Goal: Task Accomplishment & Management: Use online tool/utility

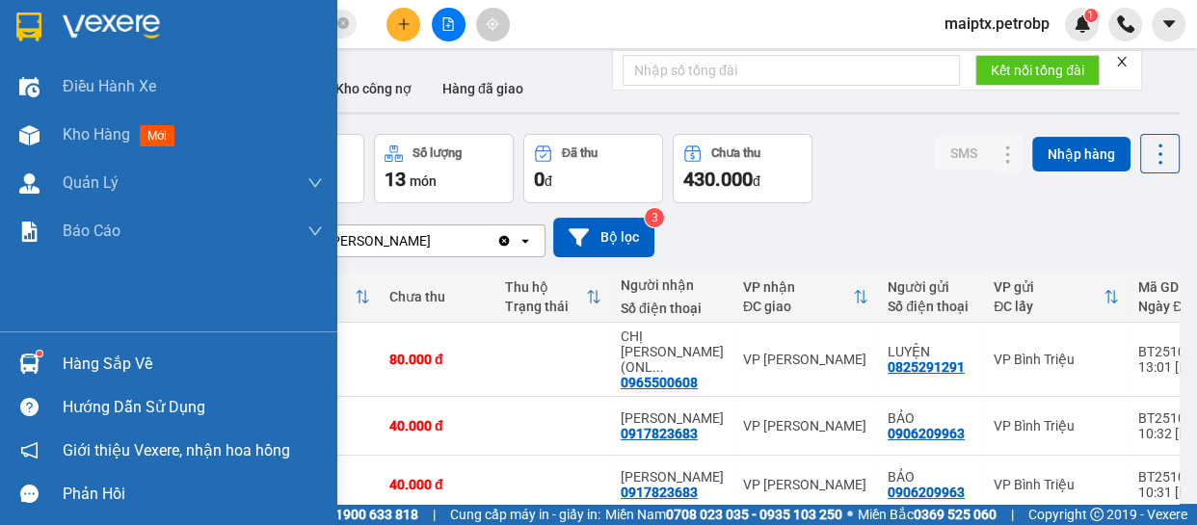
click at [35, 340] on div "Hàng sắp về Hướng dẫn sử dụng Giới thiệu Vexere, nhận hoa hồng Phản hồi" at bounding box center [168, 423] width 337 height 184
click at [38, 356] on img at bounding box center [29, 364] width 20 height 20
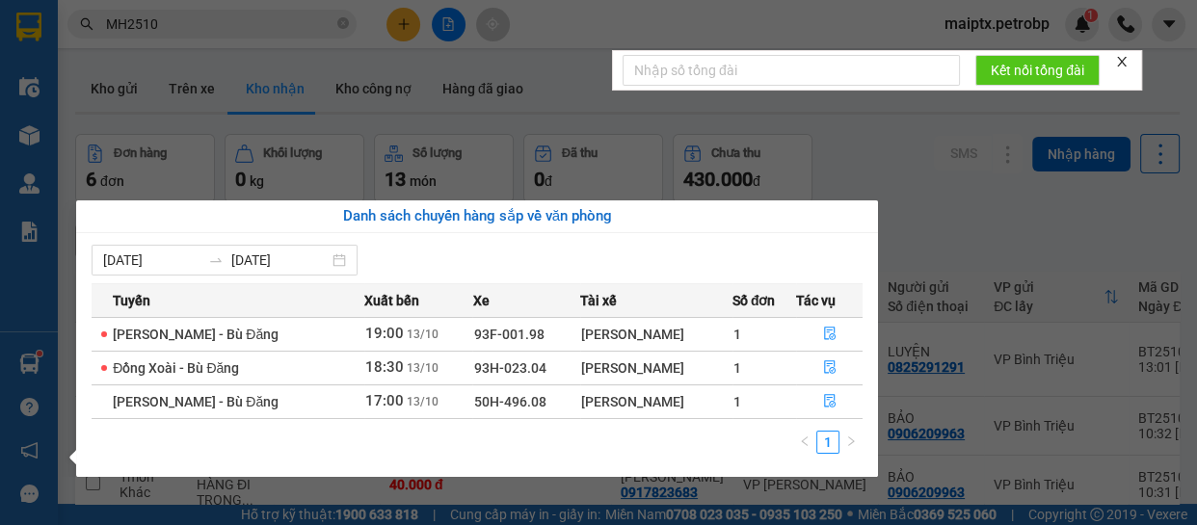
click at [833, 117] on section "Kết quả tìm kiếm ( 32 ) Bộ lọc Mã ĐH Trạng thái Món hàng Tổng cước Chưa cước Ng…" at bounding box center [598, 262] width 1197 height 525
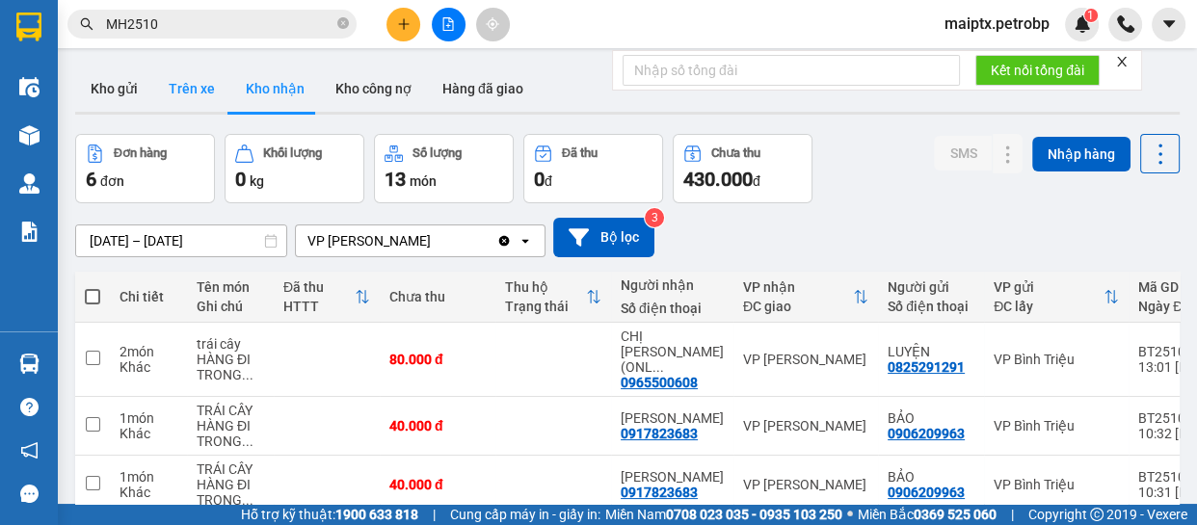
click at [183, 88] on button "Trên xe" at bounding box center [191, 89] width 77 height 46
type input "[DATE] – [DATE]"
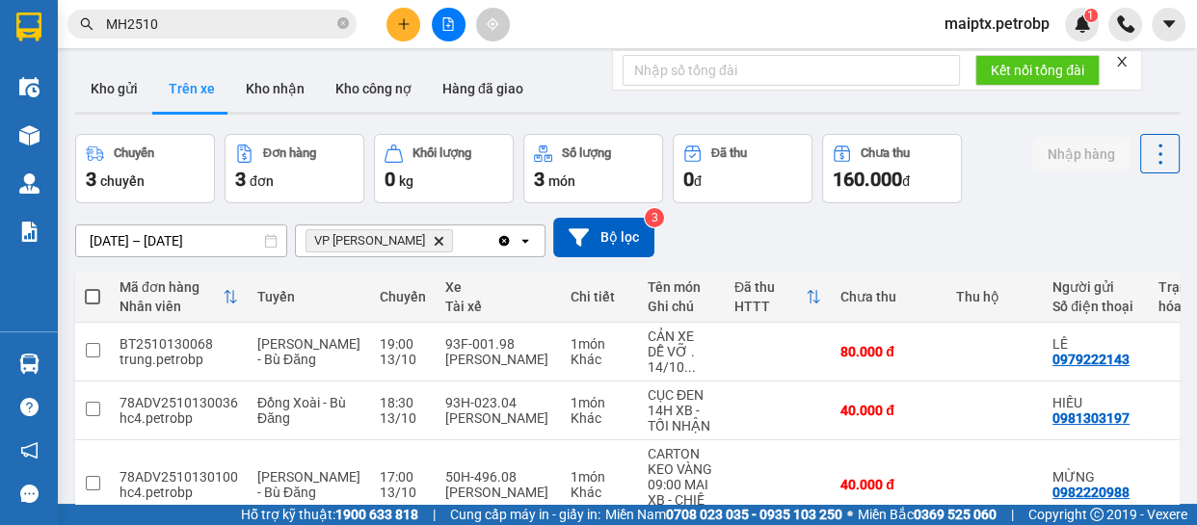
scroll to position [96, 0]
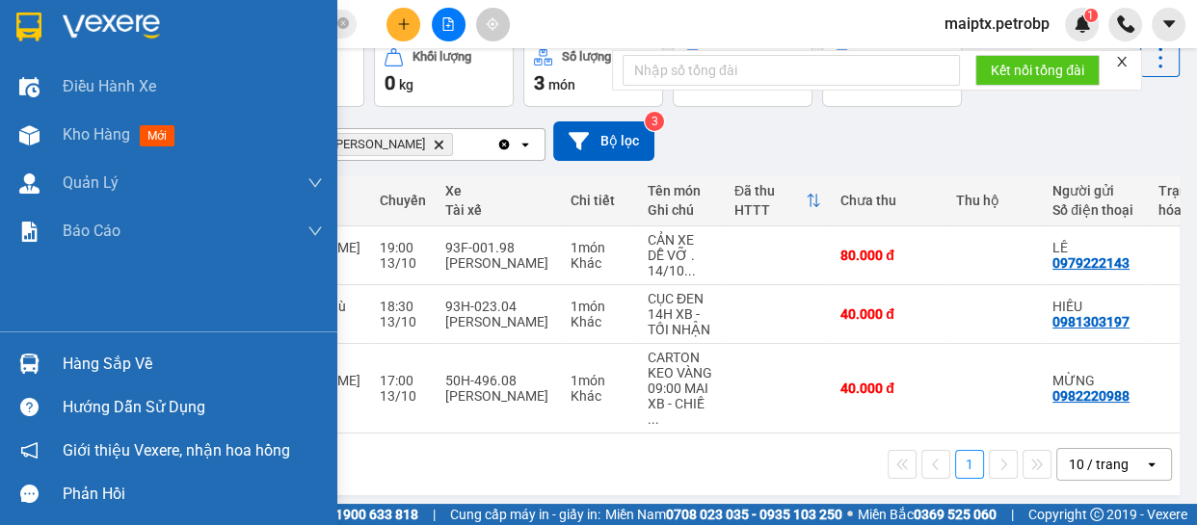
click at [35, 360] on img at bounding box center [29, 364] width 20 height 20
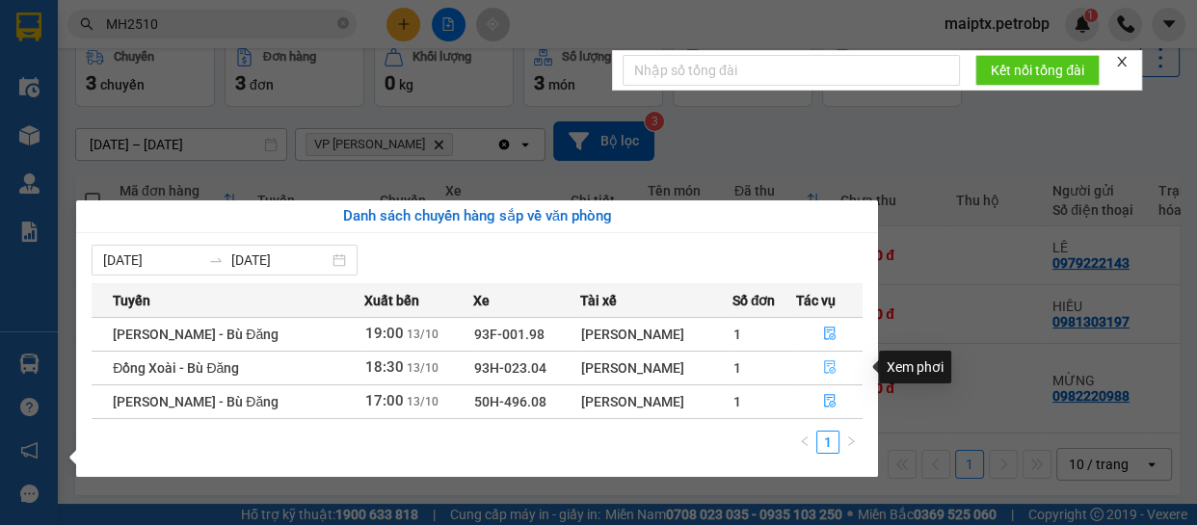
click at [820, 365] on button "button" at bounding box center [830, 368] width 66 height 31
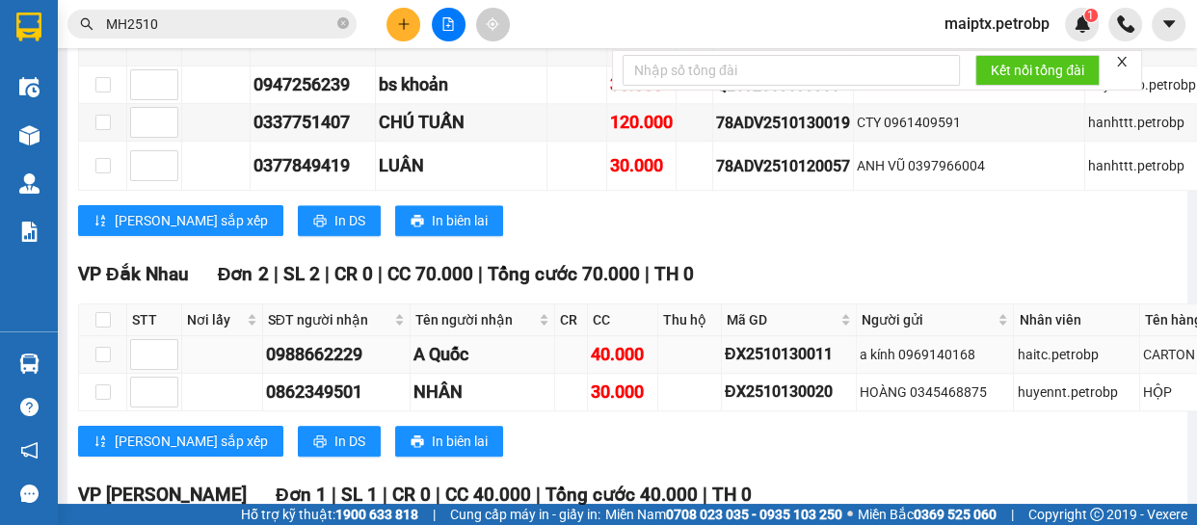
scroll to position [1927, 0]
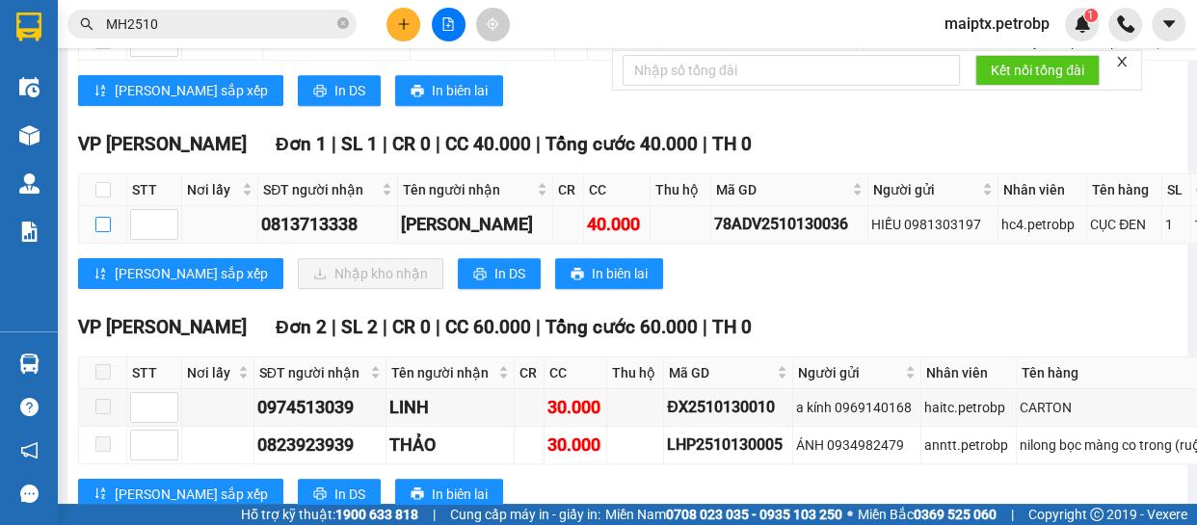
click at [105, 221] on input "checkbox" at bounding box center [102, 224] width 15 height 15
checkbox input "true"
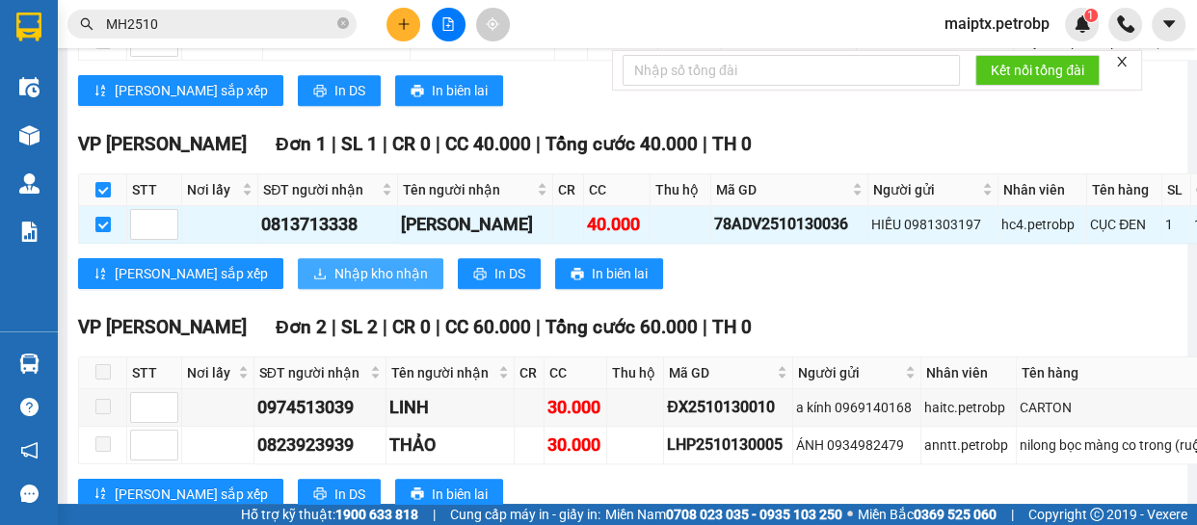
click at [313, 275] on icon "download" at bounding box center [319, 273] width 13 height 13
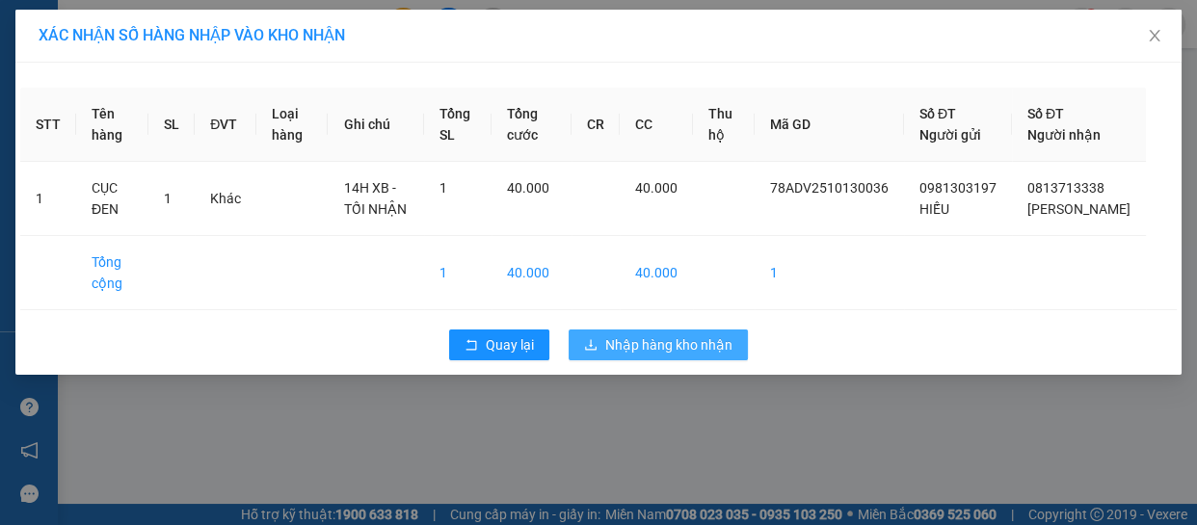
click at [627, 356] on span "Nhập hàng kho nhận" at bounding box center [668, 344] width 127 height 21
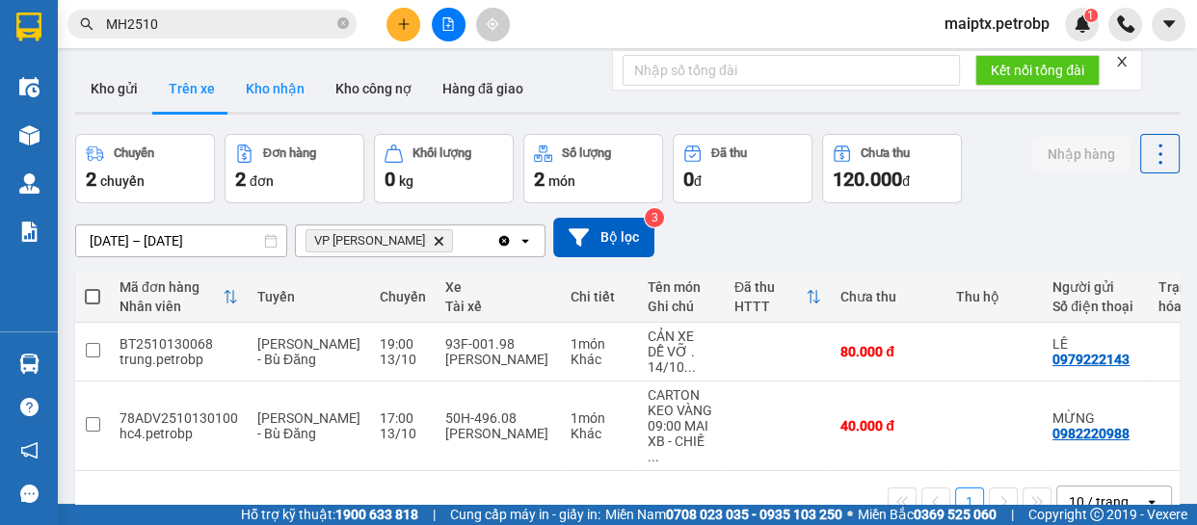
click at [255, 102] on button "Kho nhận" at bounding box center [275, 89] width 90 height 46
type input "[DATE] – [DATE]"
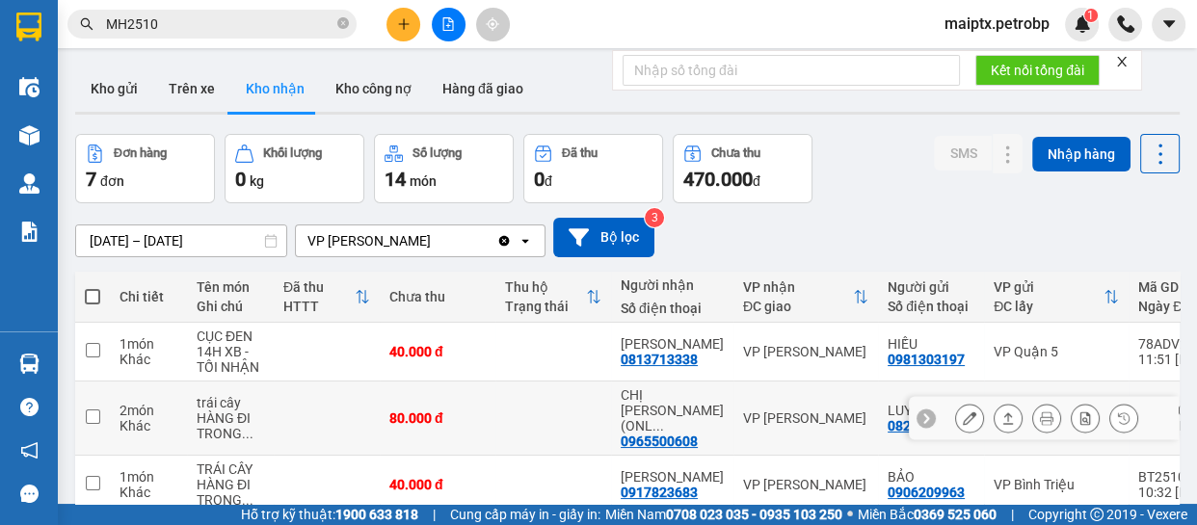
scroll to position [262, 0]
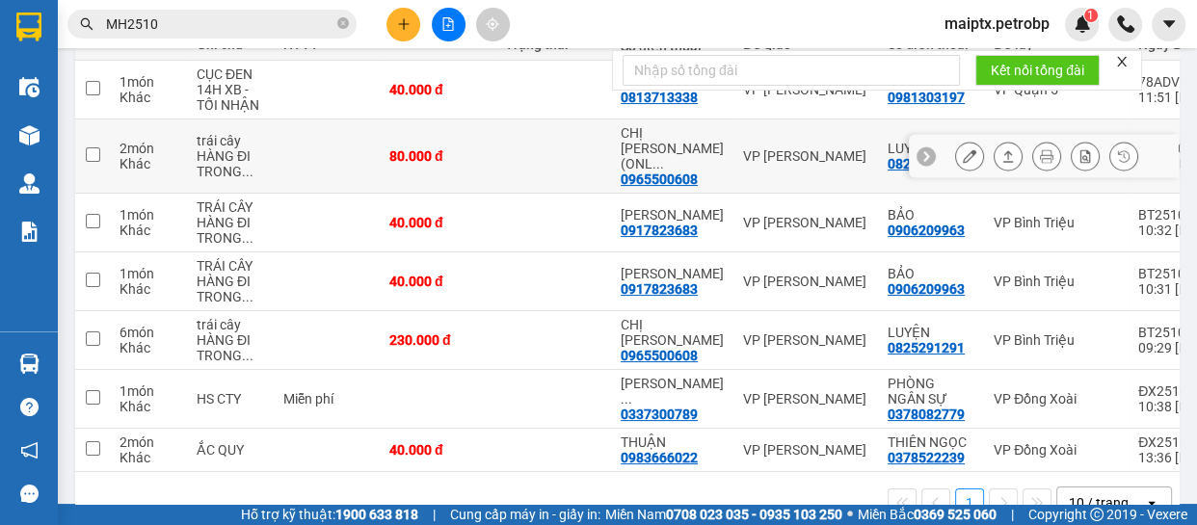
click at [962, 149] on icon at bounding box center [968, 155] width 13 height 13
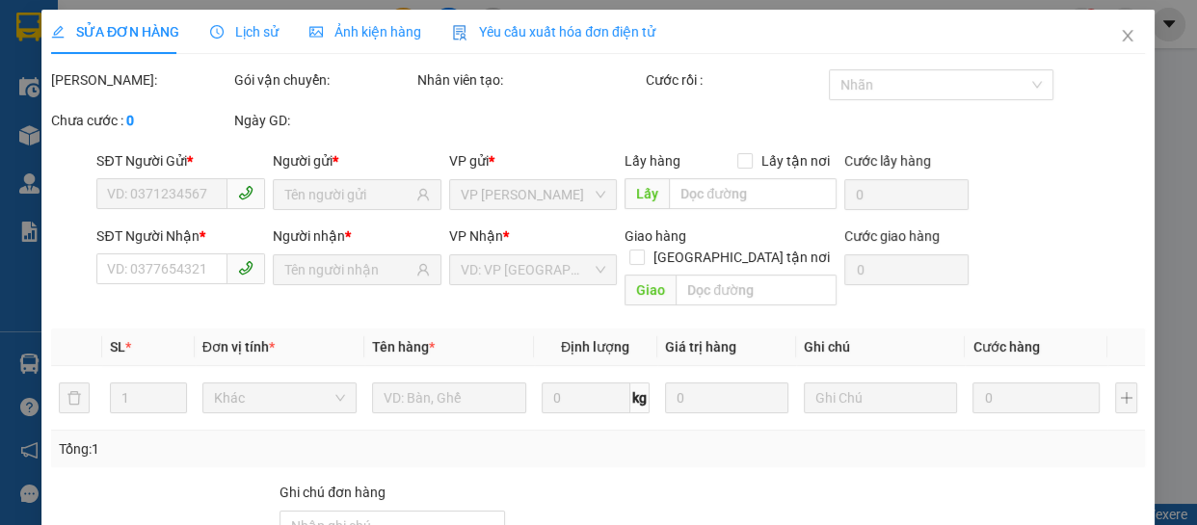
type input "0825291291"
type input "LUYỆN"
type input "0965500608"
type input "CHỊ [PERSON_NAME] (ONLY YOU)"
type input "80.000"
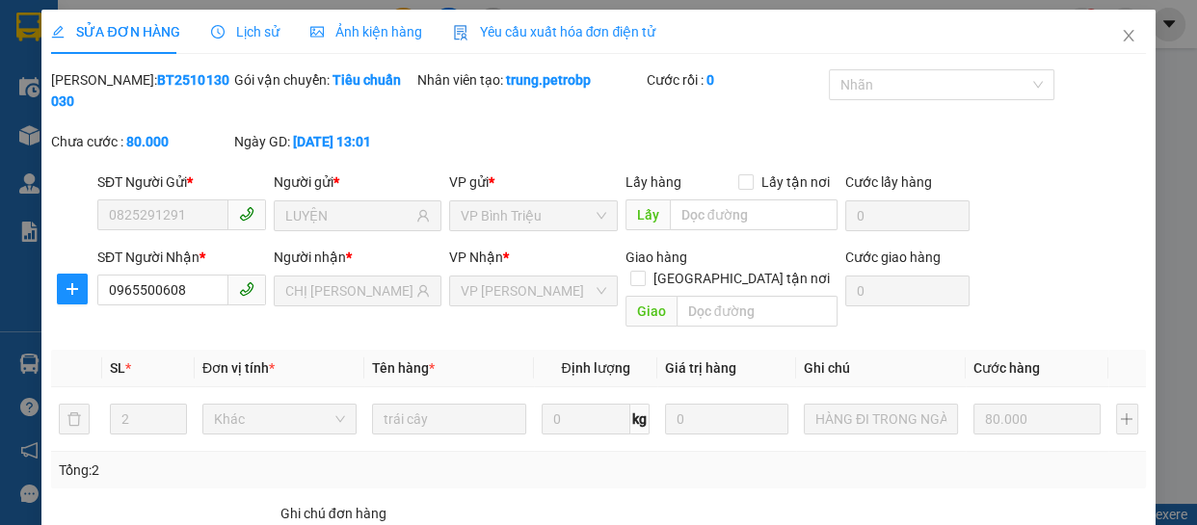
click at [127, 83] on b "BT2510130030" at bounding box center [139, 90] width 177 height 37
click at [127, 84] on b "BT2510130030" at bounding box center [139, 90] width 177 height 37
copy b "BT2510130030"
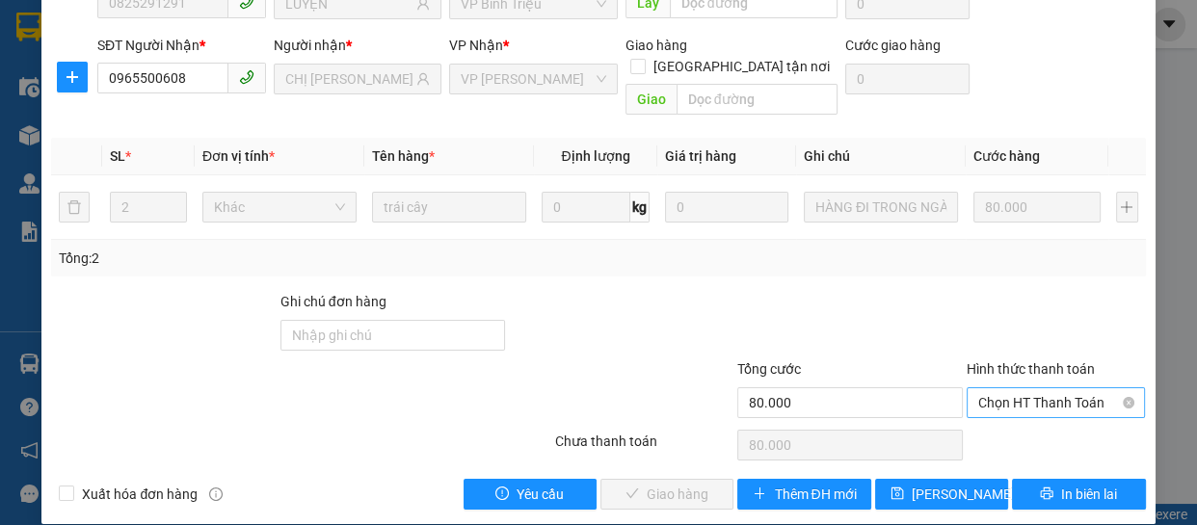
click at [1004, 388] on span "Chọn HT Thanh Toán" at bounding box center [1056, 402] width 156 height 29
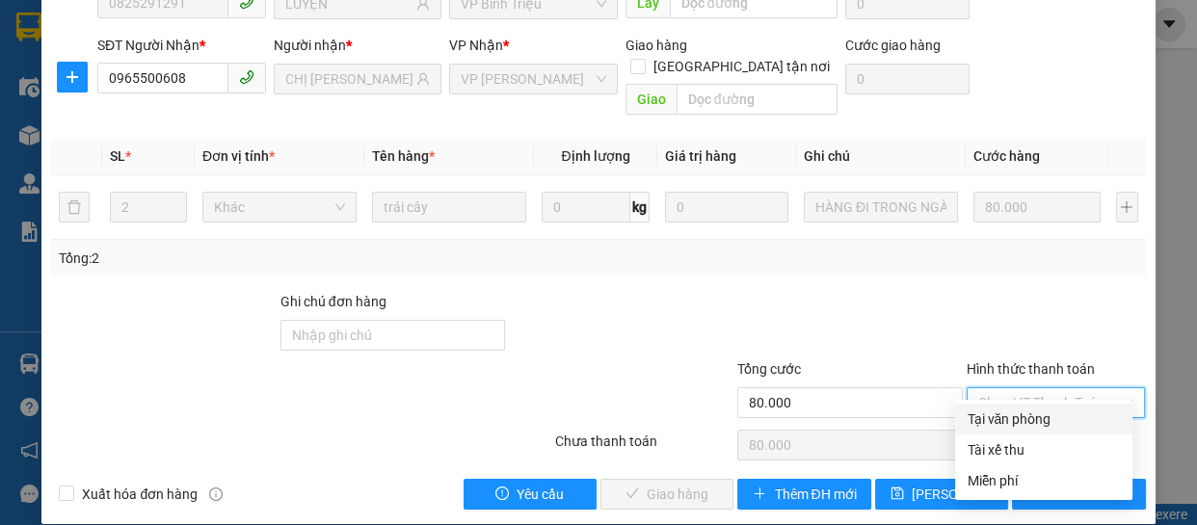
click at [1001, 415] on div "Tại văn phòng" at bounding box center [1043, 418] width 154 height 21
type input "0"
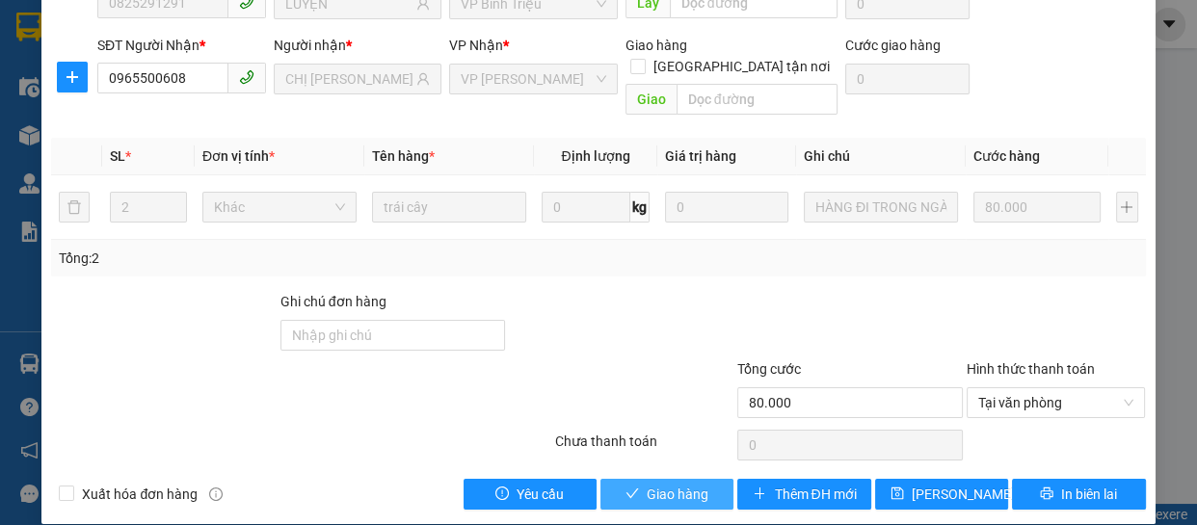
click at [627, 487] on icon "check" at bounding box center [631, 493] width 13 height 13
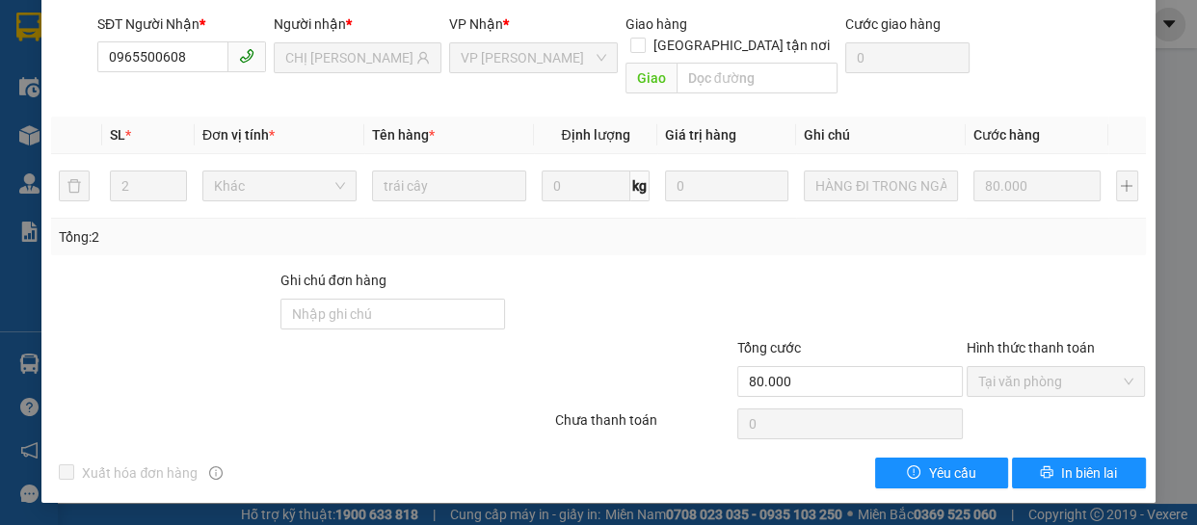
scroll to position [0, 0]
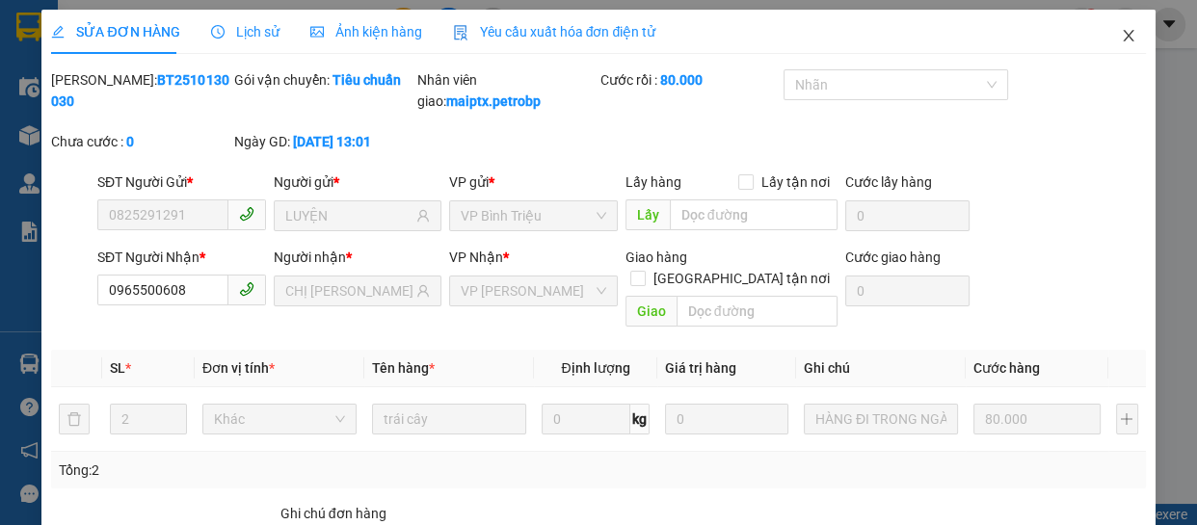
click at [1120, 37] on icon "close" at bounding box center [1127, 35] width 15 height 15
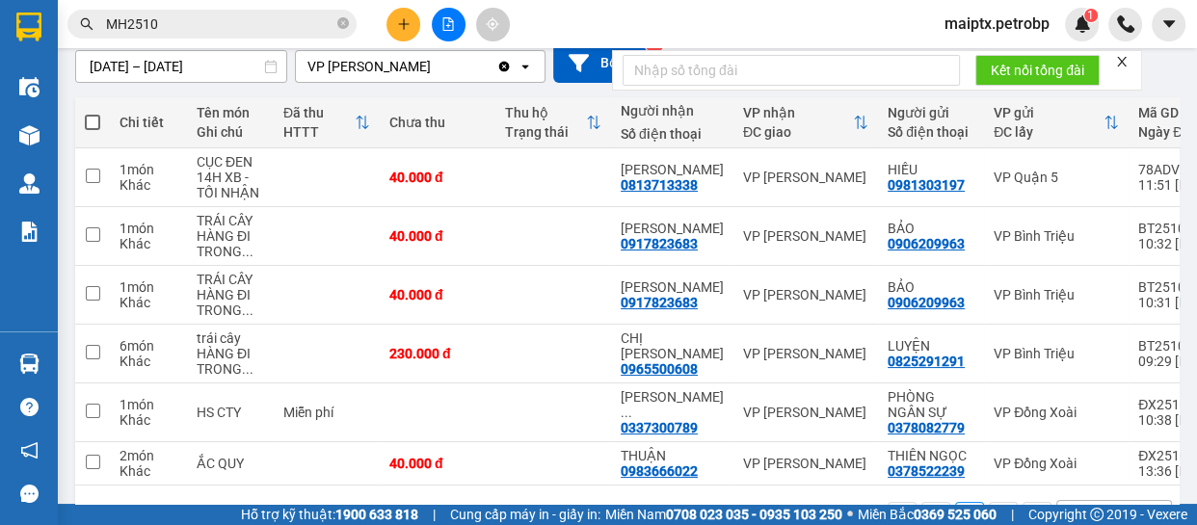
scroll to position [241, 0]
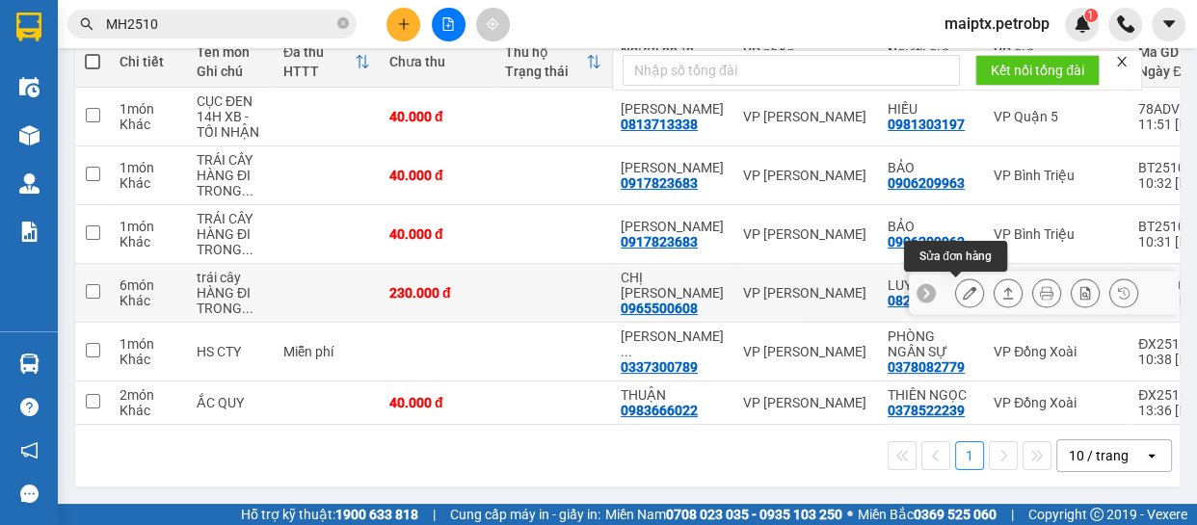
click at [956, 285] on button at bounding box center [969, 294] width 27 height 34
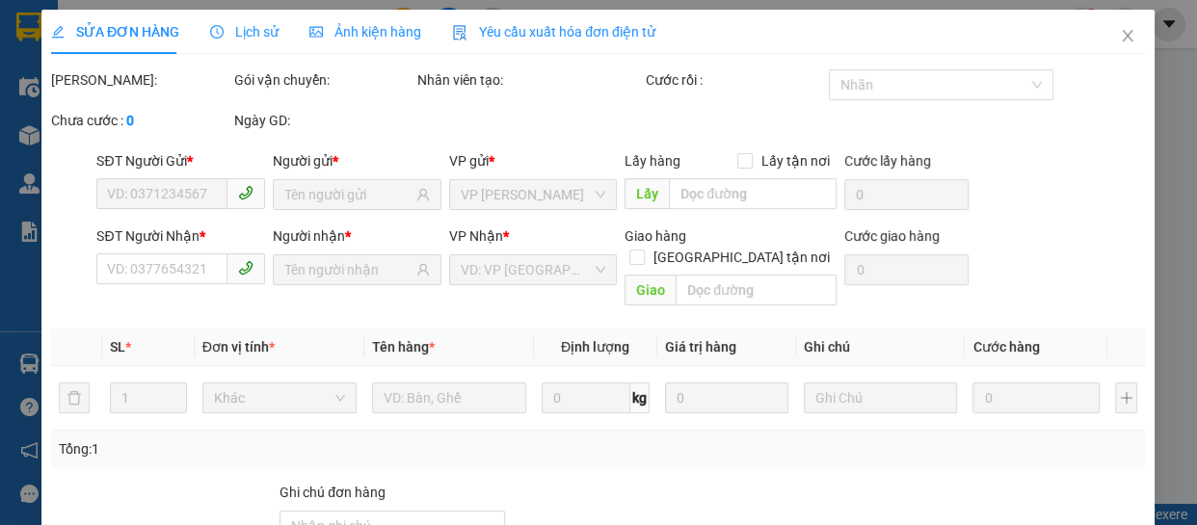
type input "0825291291"
type input "LUYỆN"
type input "0965500608"
type input "CHỊ [PERSON_NAME]"
type input "230.000"
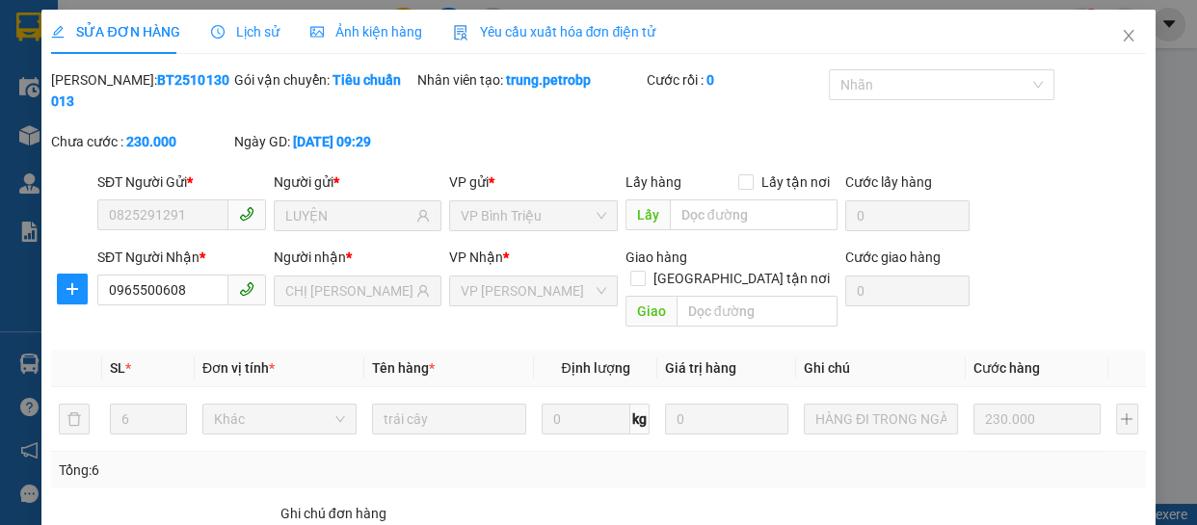
click at [119, 74] on b "BT2510130013" at bounding box center [139, 90] width 177 height 37
copy b "BT2510130013"
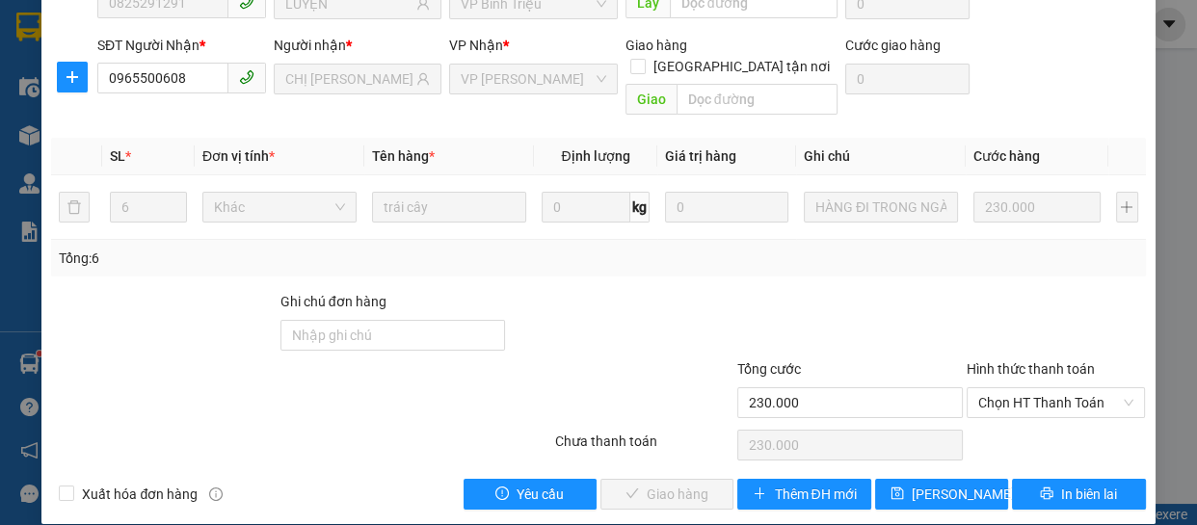
drag, startPoint x: 202, startPoint y: 350, endPoint x: 223, endPoint y: 345, distance: 20.8
click at [202, 358] on div at bounding box center [209, 391] width 320 height 67
click at [1012, 388] on span "Chọn HT Thanh Toán" at bounding box center [1056, 402] width 156 height 29
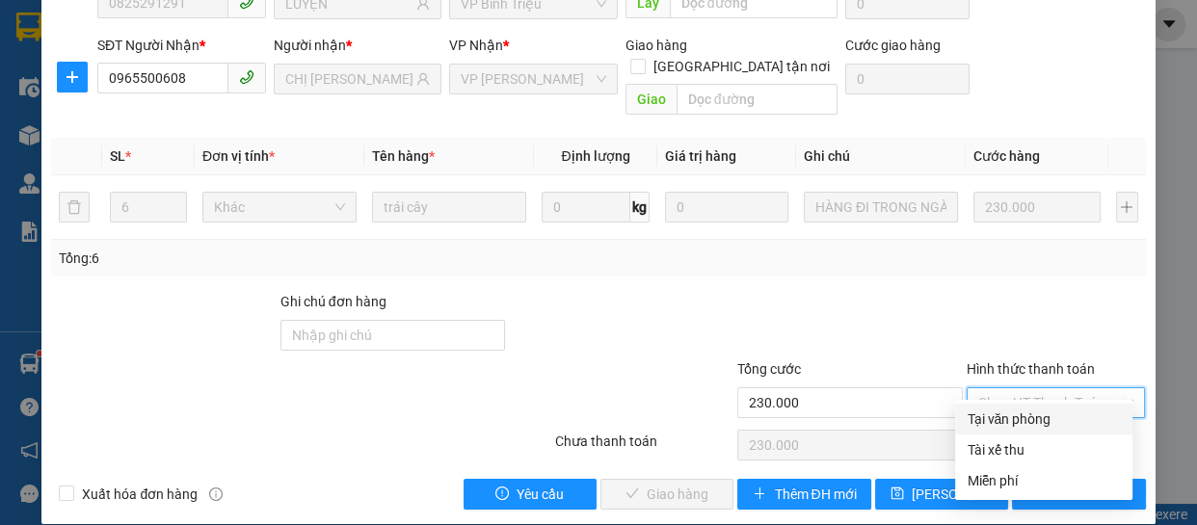
click at [989, 415] on div "Tại văn phòng" at bounding box center [1043, 418] width 154 height 21
type input "0"
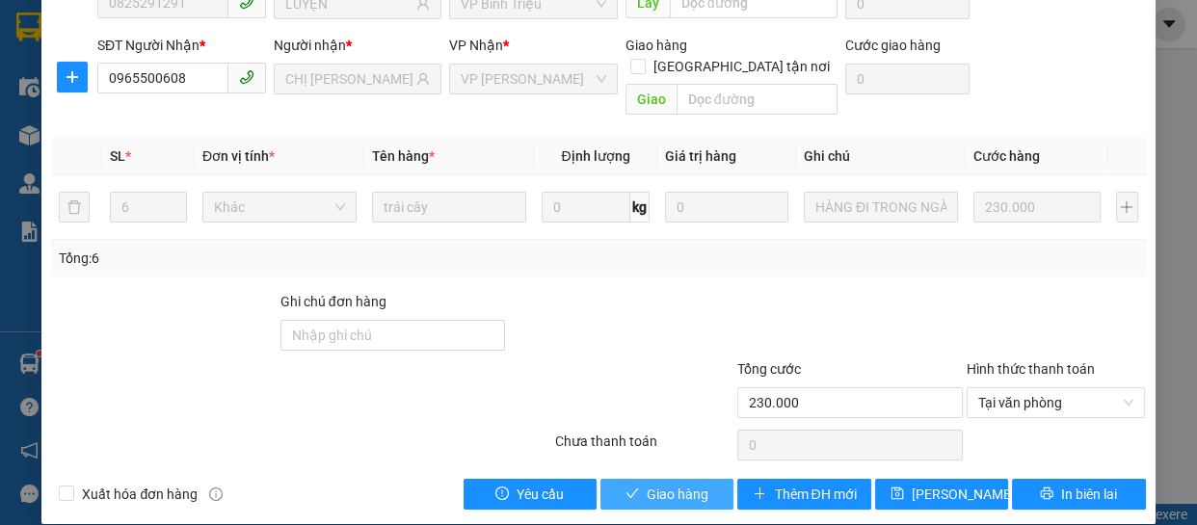
click at [657, 484] on span "Giao hàng" at bounding box center [677, 494] width 62 height 21
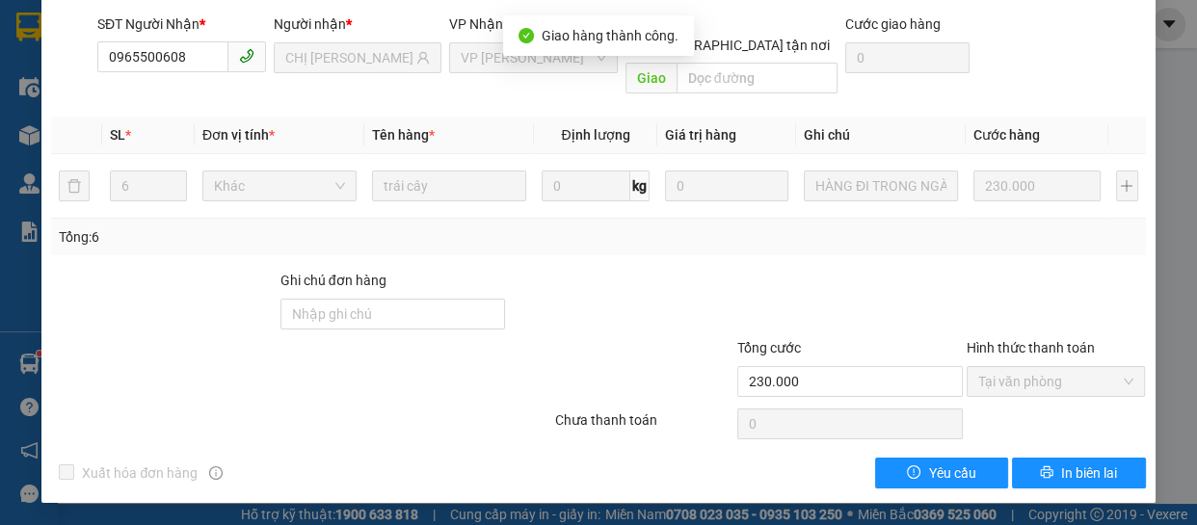
scroll to position [0, 0]
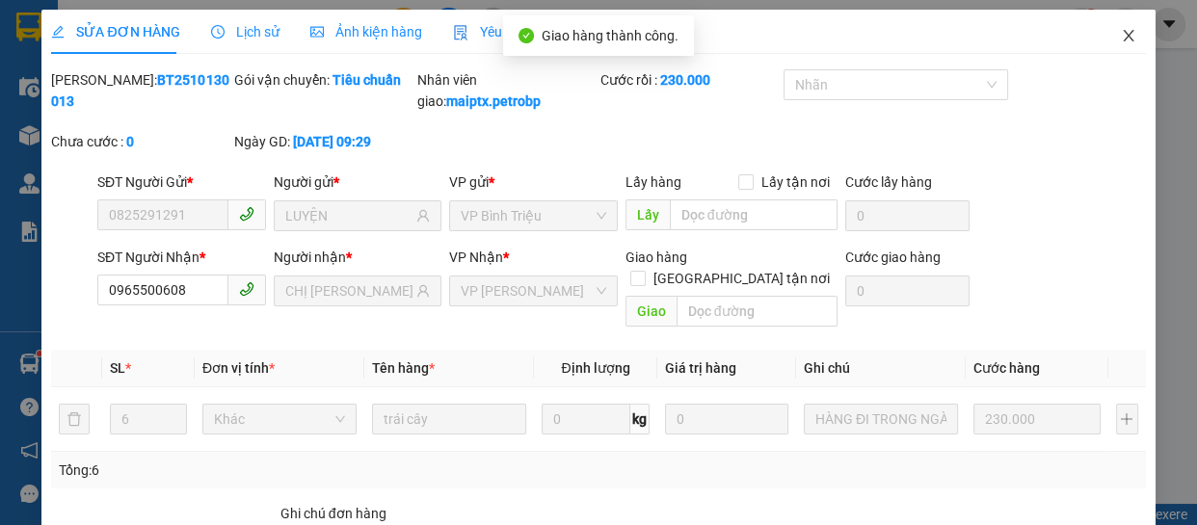
click at [1122, 31] on icon "close" at bounding box center [1127, 36] width 11 height 12
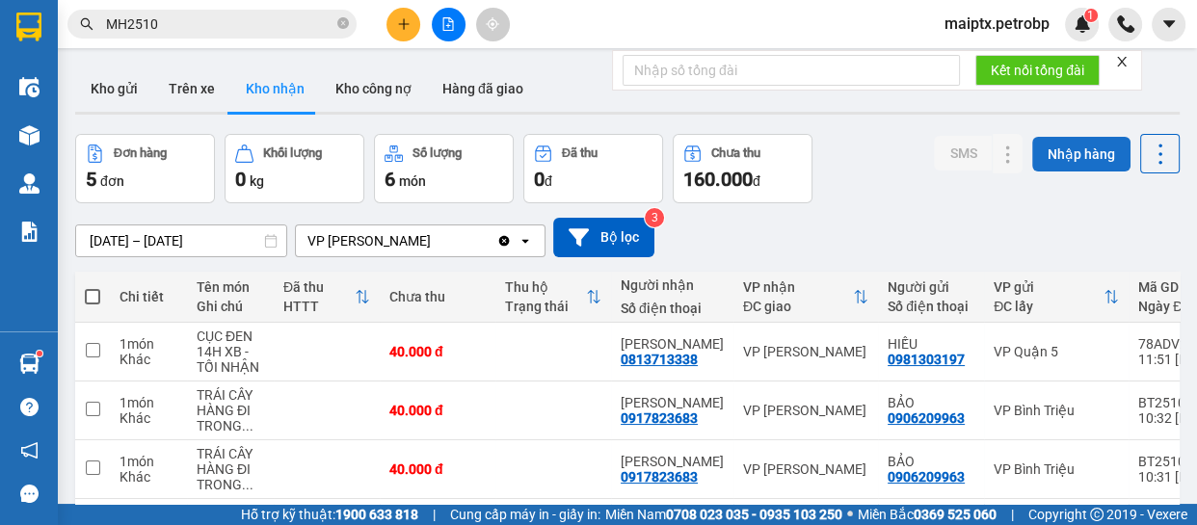
scroll to position [183, 0]
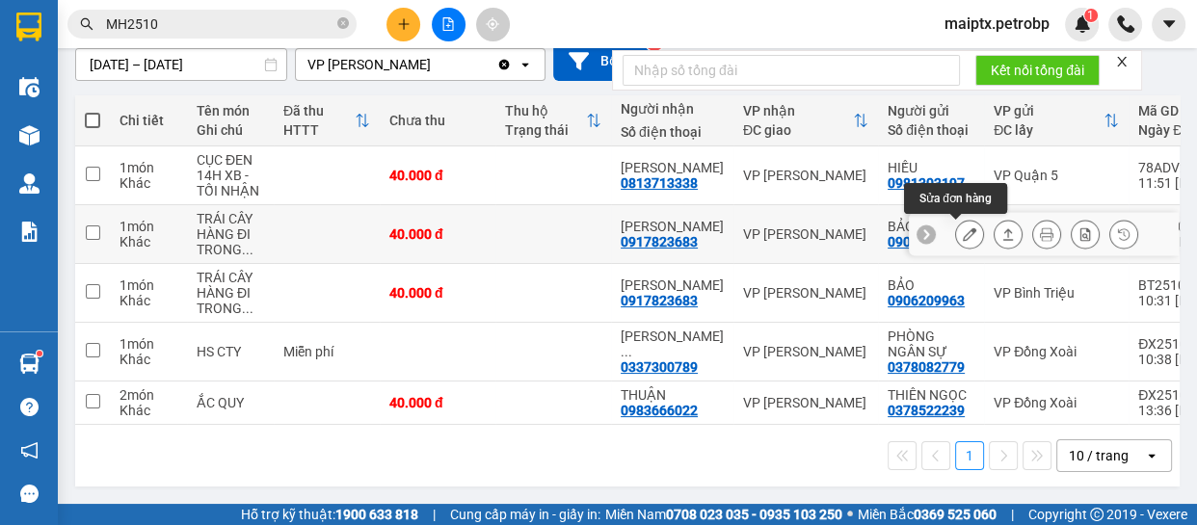
click at [962, 227] on icon at bounding box center [968, 233] width 13 height 13
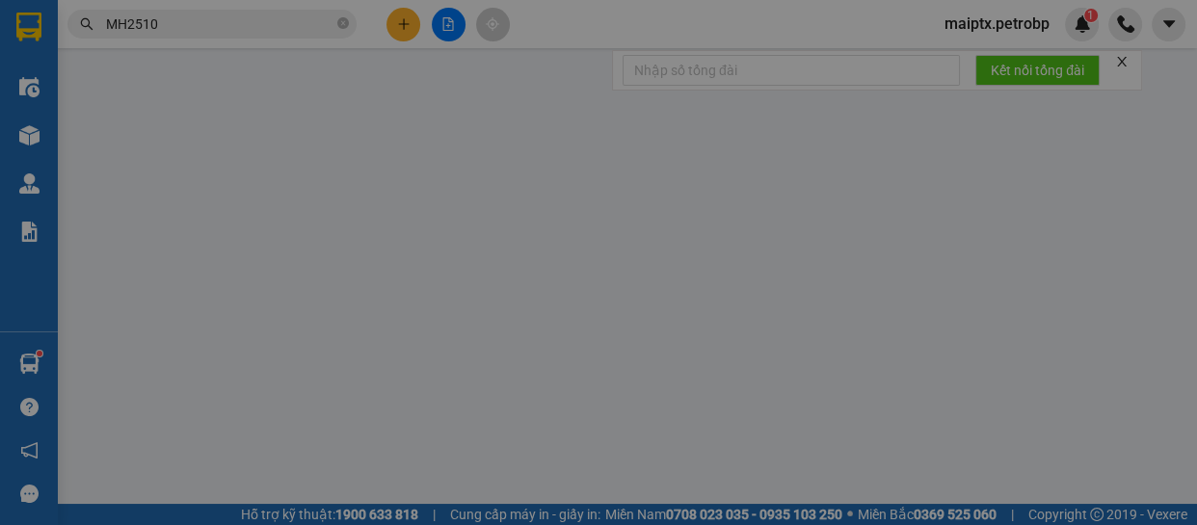
type input "0906209963"
type input "BẢO"
type input "0917823683"
type input "[PERSON_NAME]"
type input "40.000"
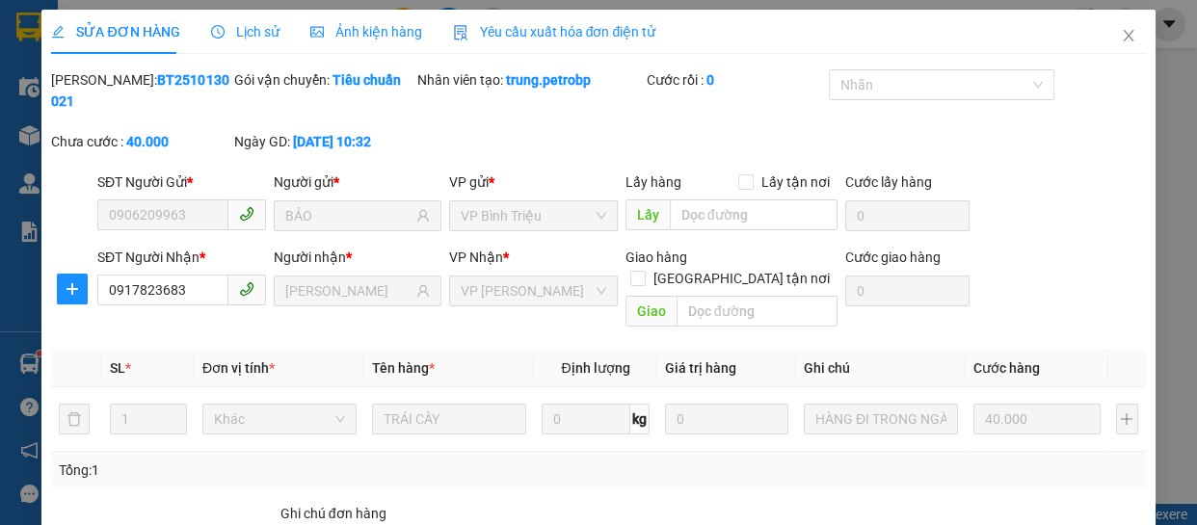
click at [124, 91] on div "[PERSON_NAME]: BT2510130021" at bounding box center [140, 100] width 183 height 62
copy b "BT2510130021"
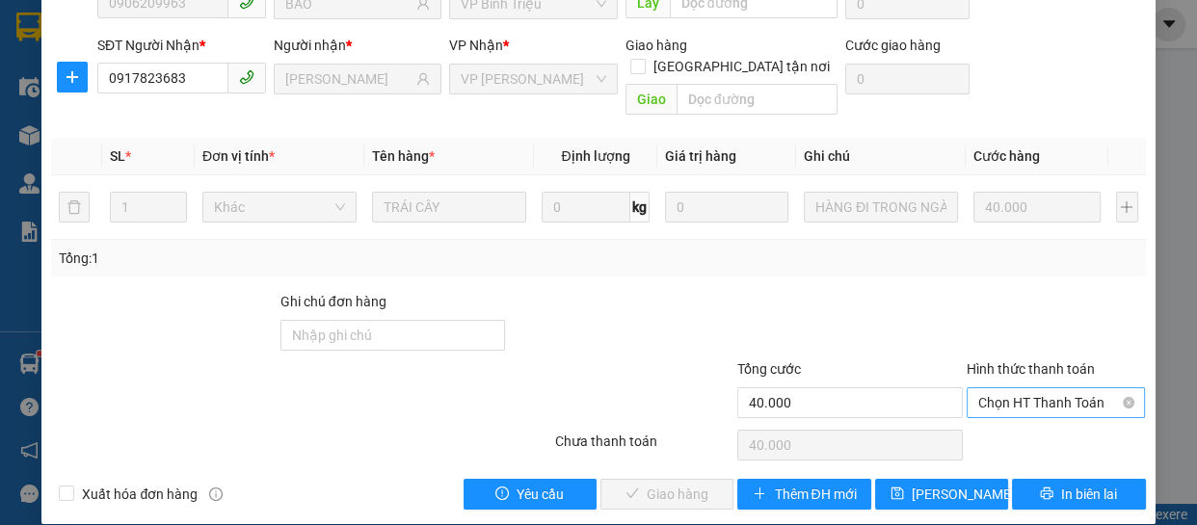
click at [1013, 392] on span "Chọn HT Thanh Toán" at bounding box center [1056, 402] width 156 height 29
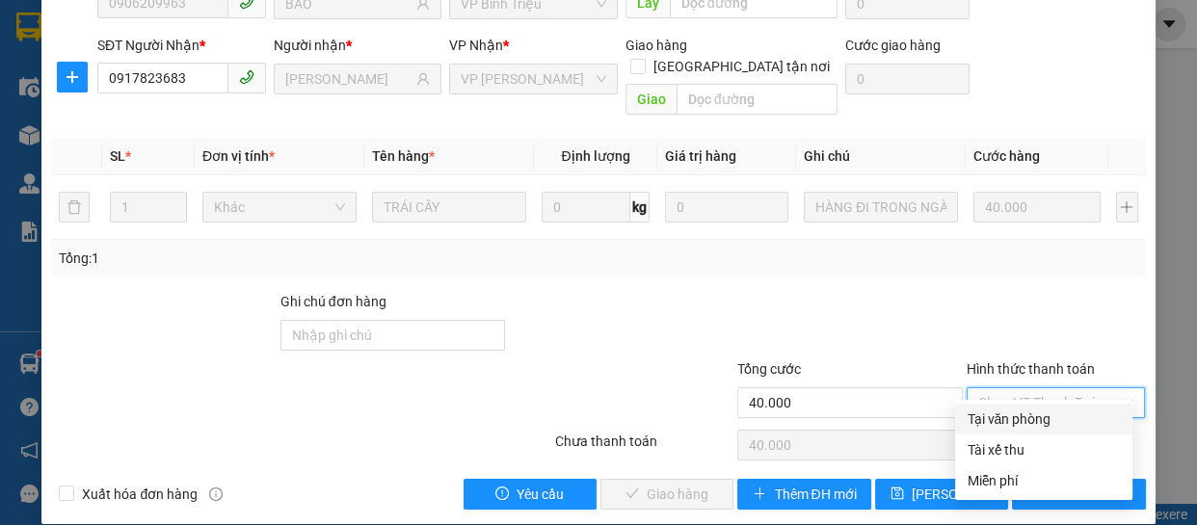
click at [1001, 423] on div "Tại văn phòng" at bounding box center [1043, 418] width 154 height 21
type input "0"
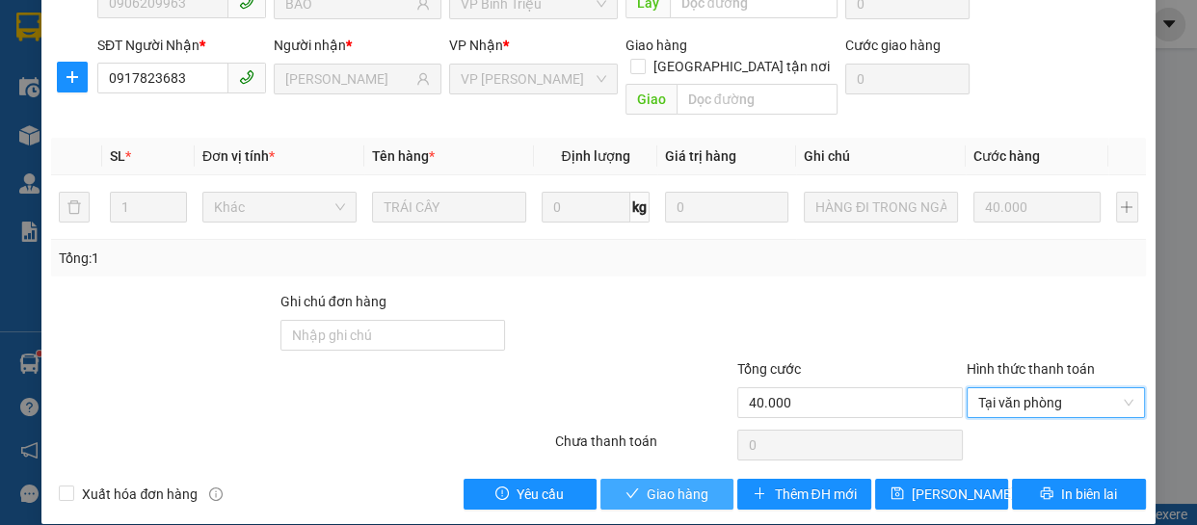
click at [646, 484] on span "Giao hàng" at bounding box center [677, 494] width 62 height 21
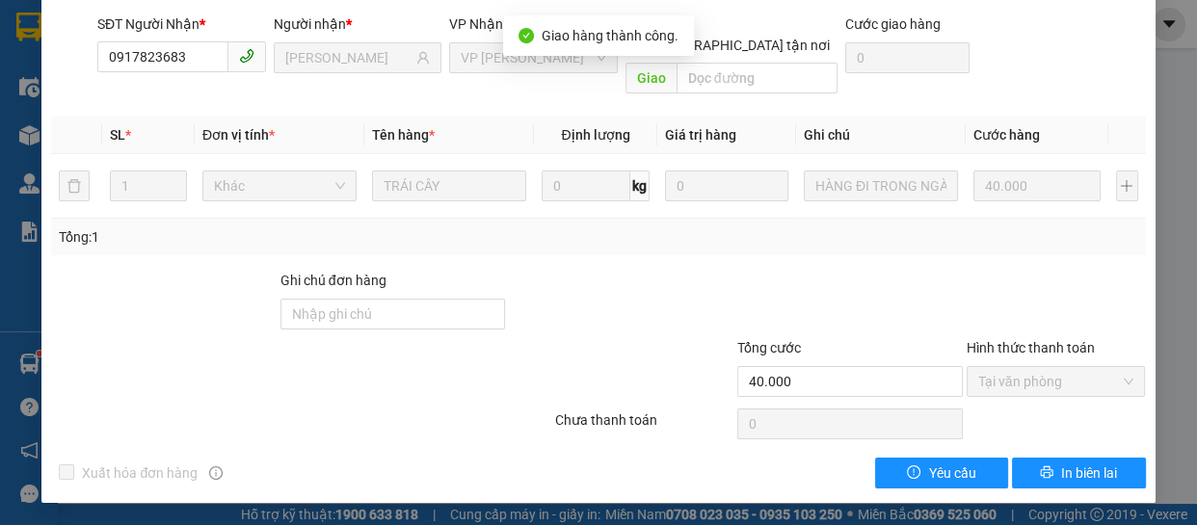
scroll to position [0, 0]
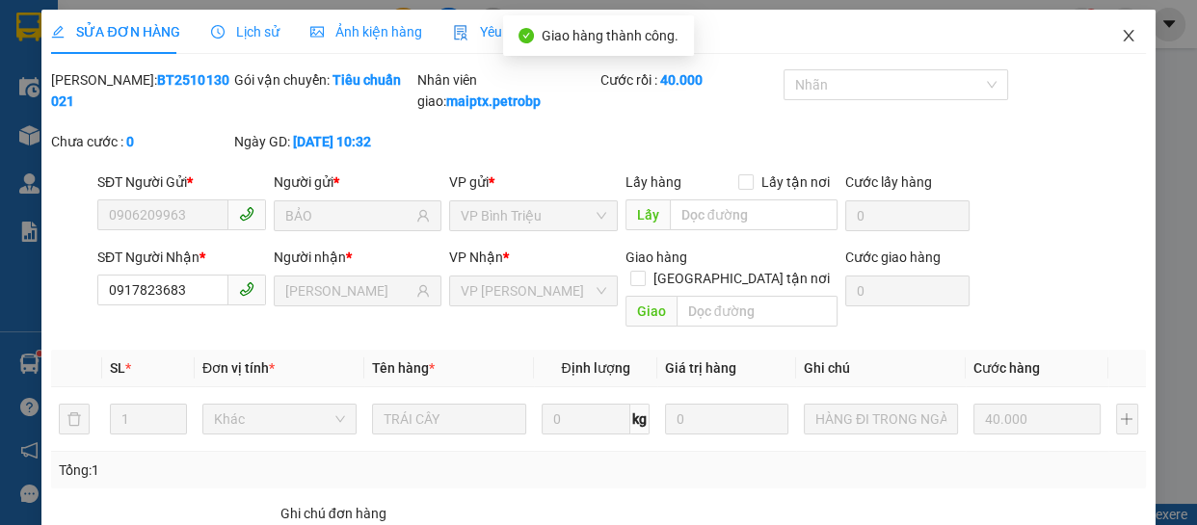
click at [1122, 31] on icon "close" at bounding box center [1127, 36] width 11 height 12
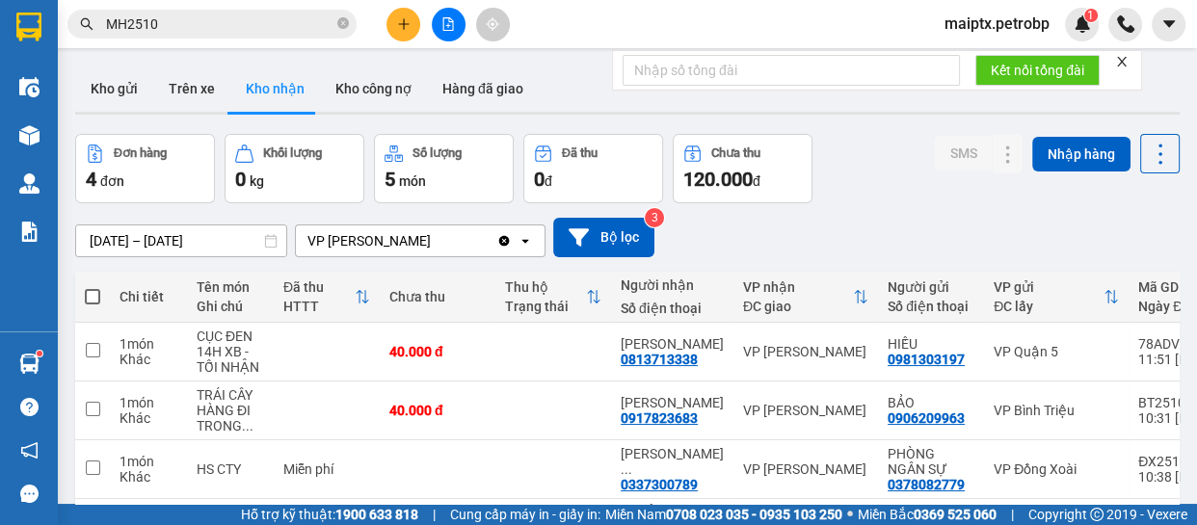
scroll to position [124, 0]
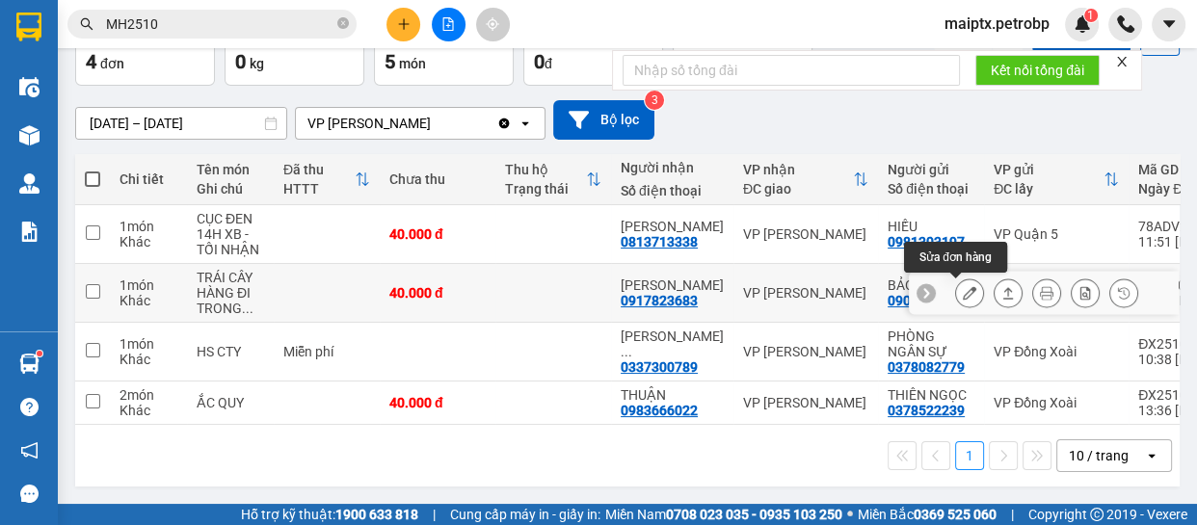
click at [962, 286] on icon at bounding box center [968, 292] width 13 height 13
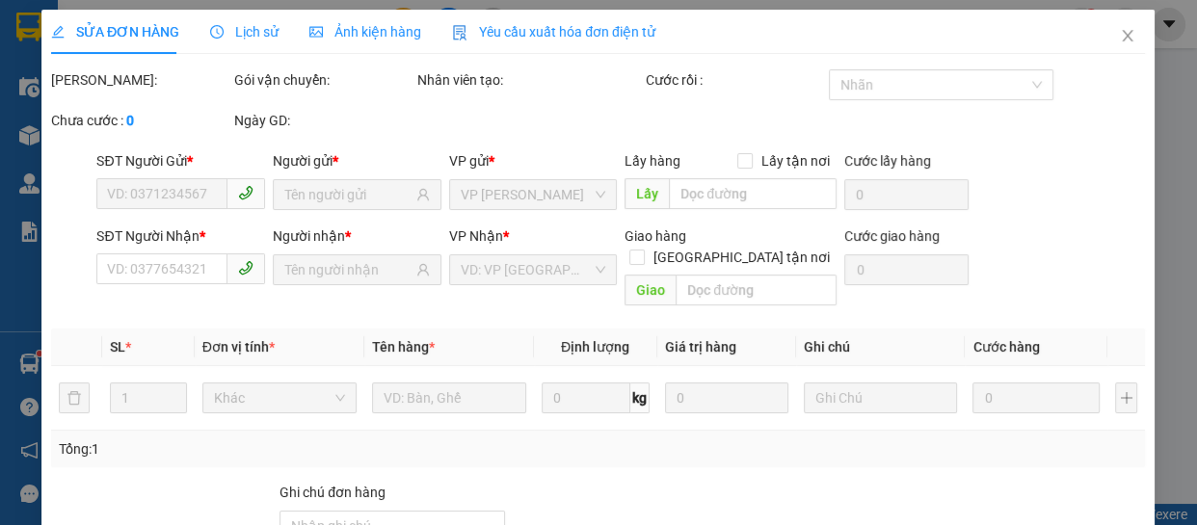
type input "0906209963"
type input "BẢO"
type input "0917823683"
type input "[PERSON_NAME]"
type input "40.000"
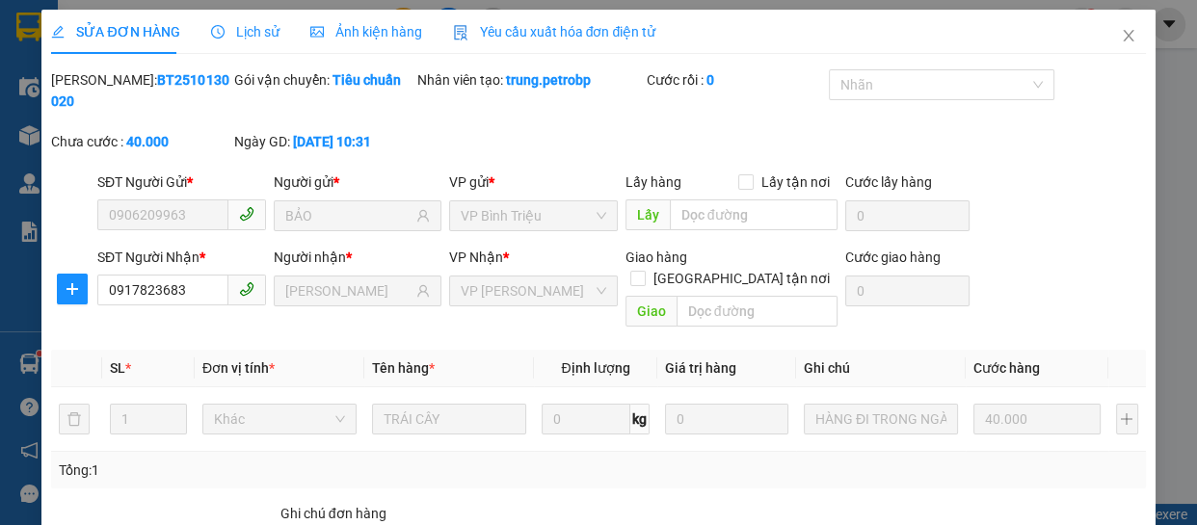
click at [145, 66] on div "SỬA ĐƠN HÀNG Lịch sử Ảnh kiện hàng Yêu cầu xuất hóa đơn điện tử Total Paid Fee …" at bounding box center [598, 366] width 1094 height 712
copy b "BT2510130020"
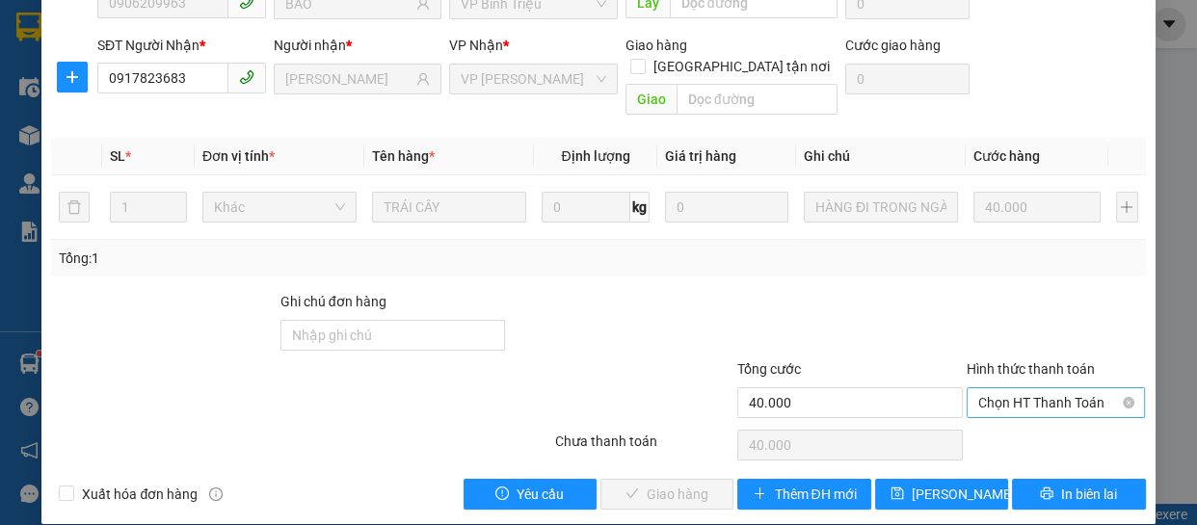
click at [1016, 388] on span "Chọn HT Thanh Toán" at bounding box center [1056, 402] width 156 height 29
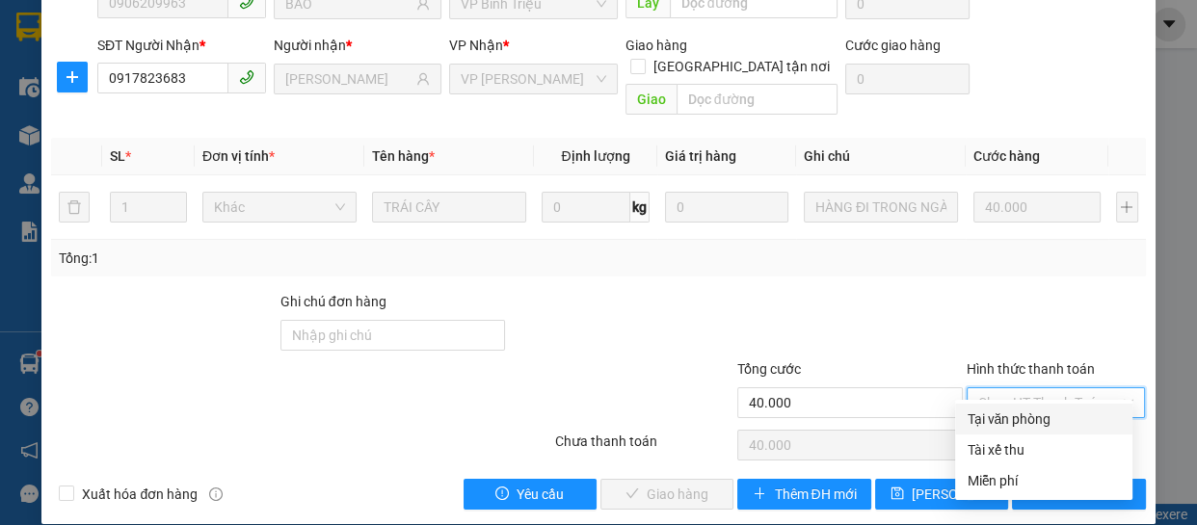
click at [988, 426] on div "Tại văn phòng" at bounding box center [1043, 418] width 154 height 21
type input "0"
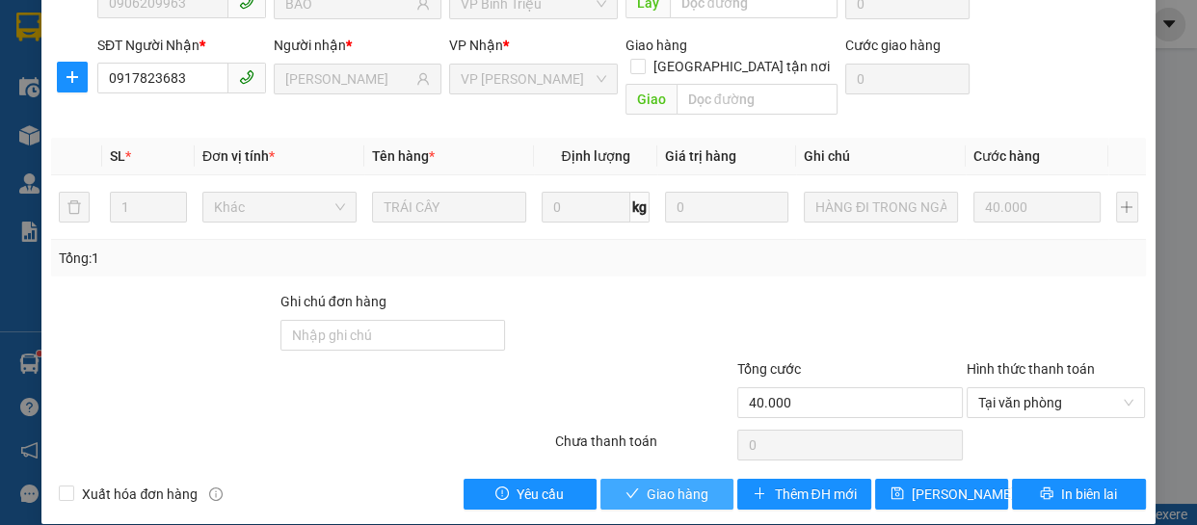
click at [666, 484] on span "Giao hàng" at bounding box center [677, 494] width 62 height 21
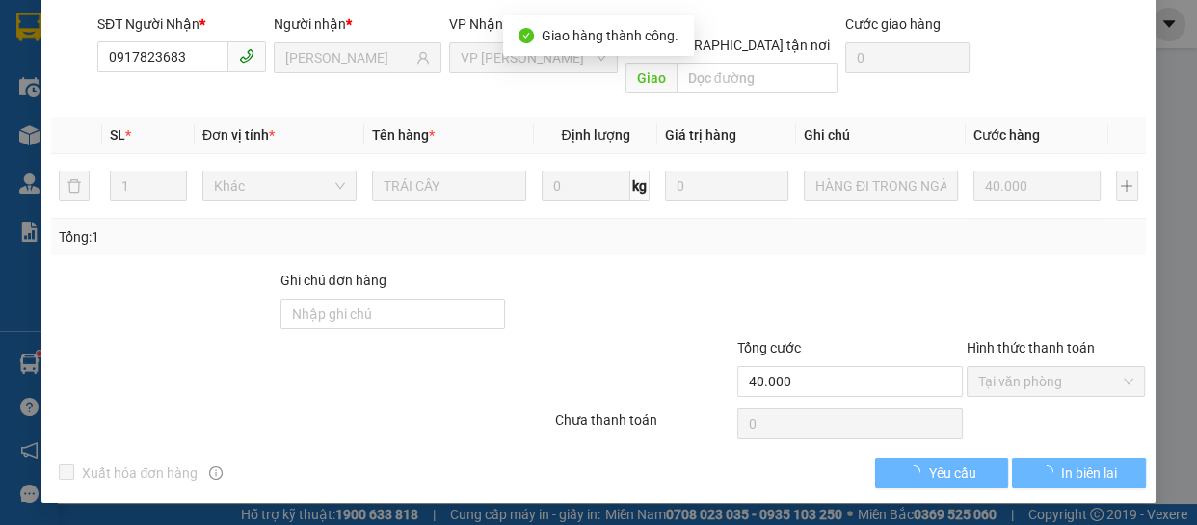
scroll to position [0, 0]
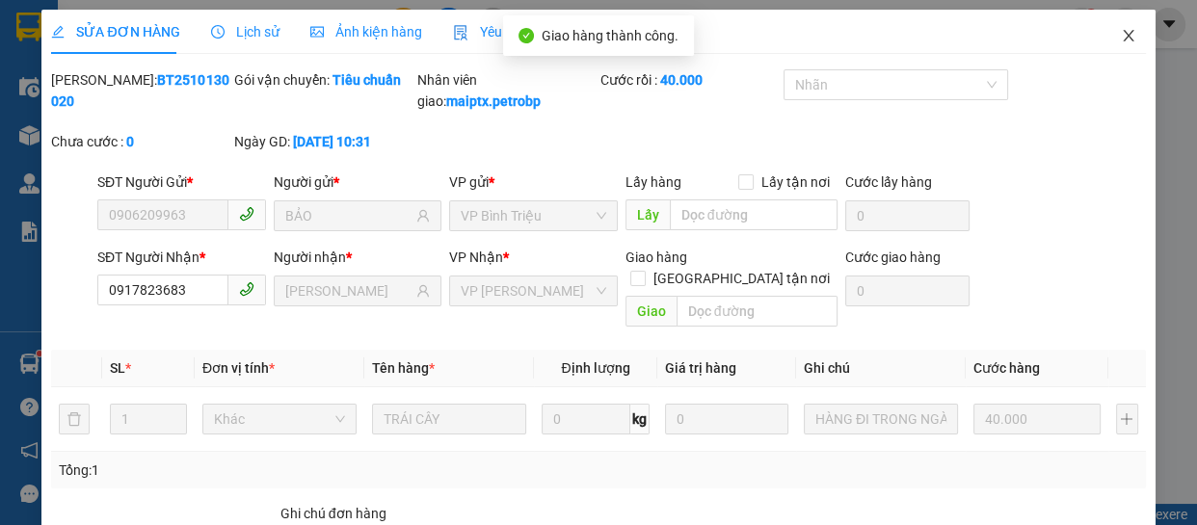
click at [1120, 31] on icon "close" at bounding box center [1127, 35] width 15 height 15
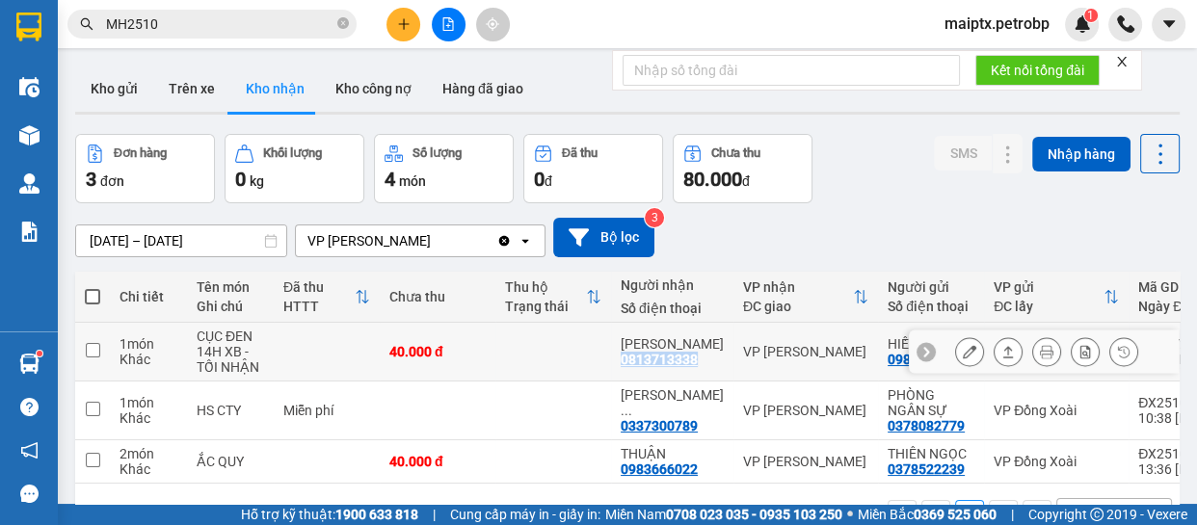
drag, startPoint x: 705, startPoint y: 366, endPoint x: 617, endPoint y: 370, distance: 88.7
click at [617, 370] on td "ANH BẢO 0813713338" at bounding box center [672, 352] width 122 height 59
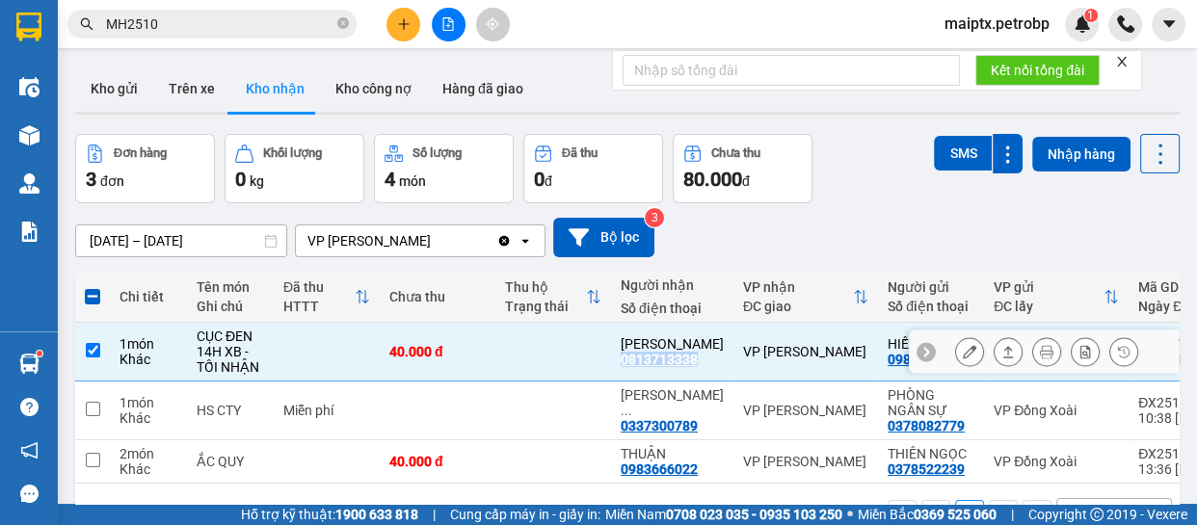
copy div "0813713338"
click at [249, 361] on div "14H XB - TỐI NHẬN" at bounding box center [230, 359] width 67 height 31
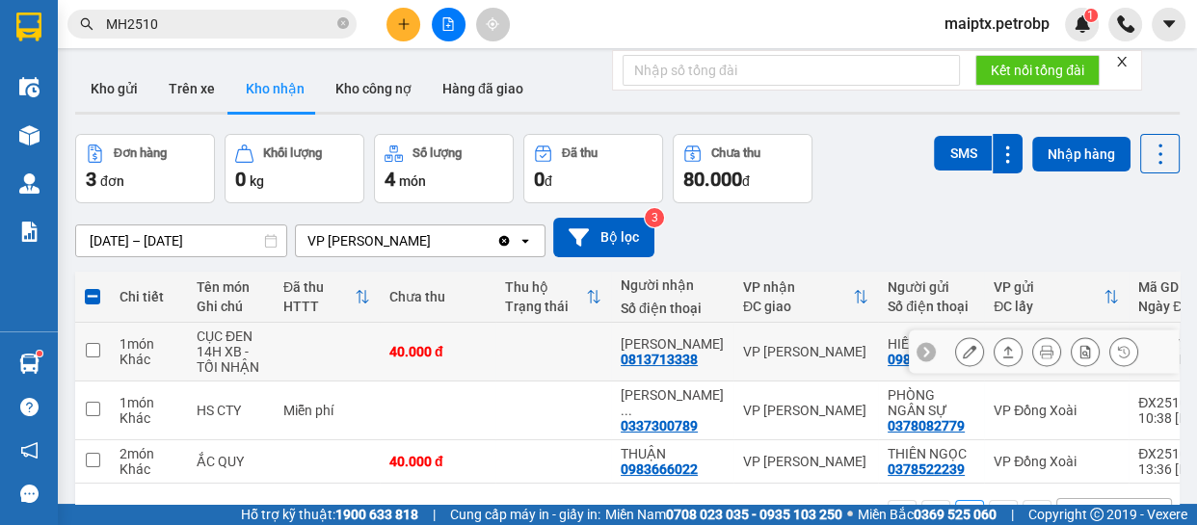
checkbox input "false"
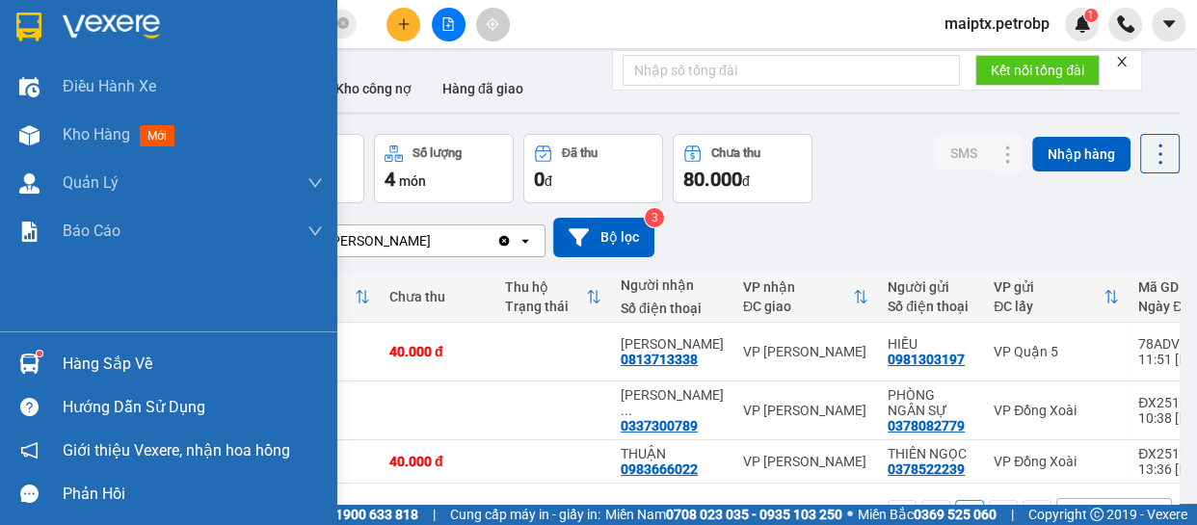
click at [50, 351] on div "Hàng sắp về" at bounding box center [168, 363] width 337 height 43
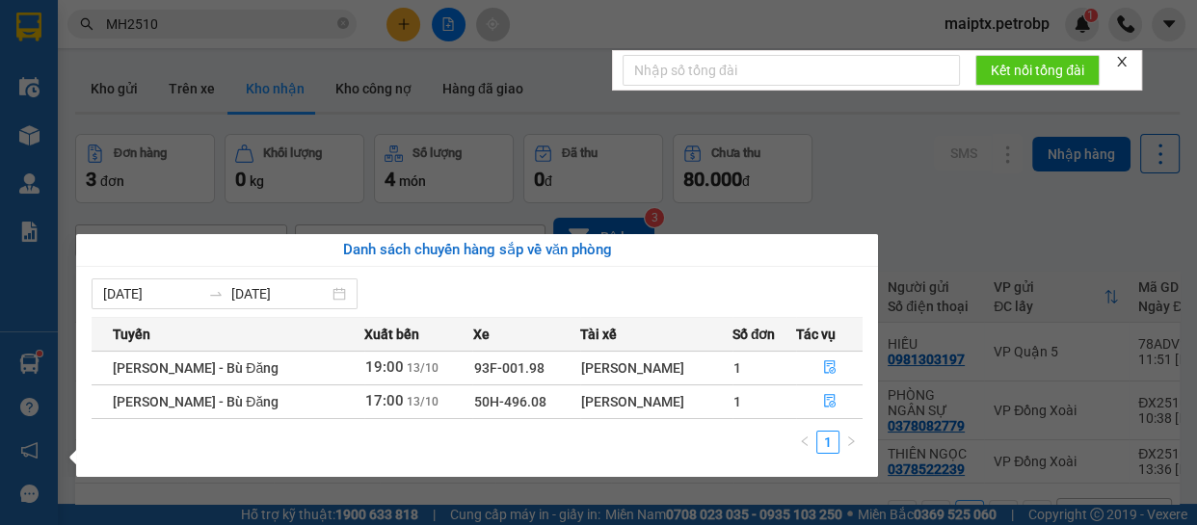
click at [887, 175] on section "Kết quả tìm kiếm ( 32 ) Bộ lọc Mã ĐH Trạng thái Món hàng Tổng cước Chưa cước Ng…" at bounding box center [598, 262] width 1197 height 525
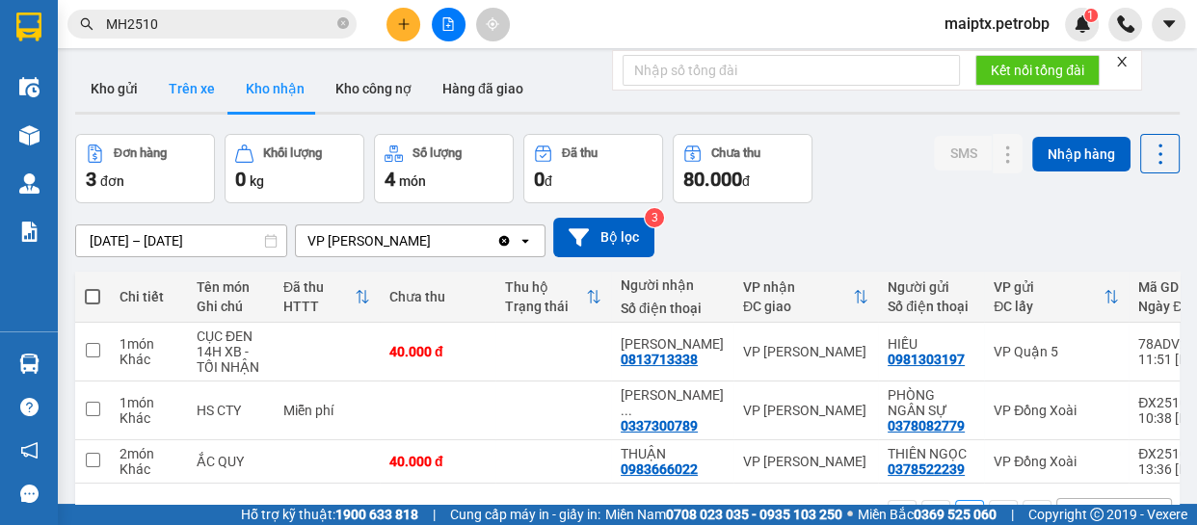
click at [172, 78] on button "Trên xe" at bounding box center [191, 89] width 77 height 46
type input "[DATE] – [DATE]"
